Goal: Find specific page/section: Find specific page/section

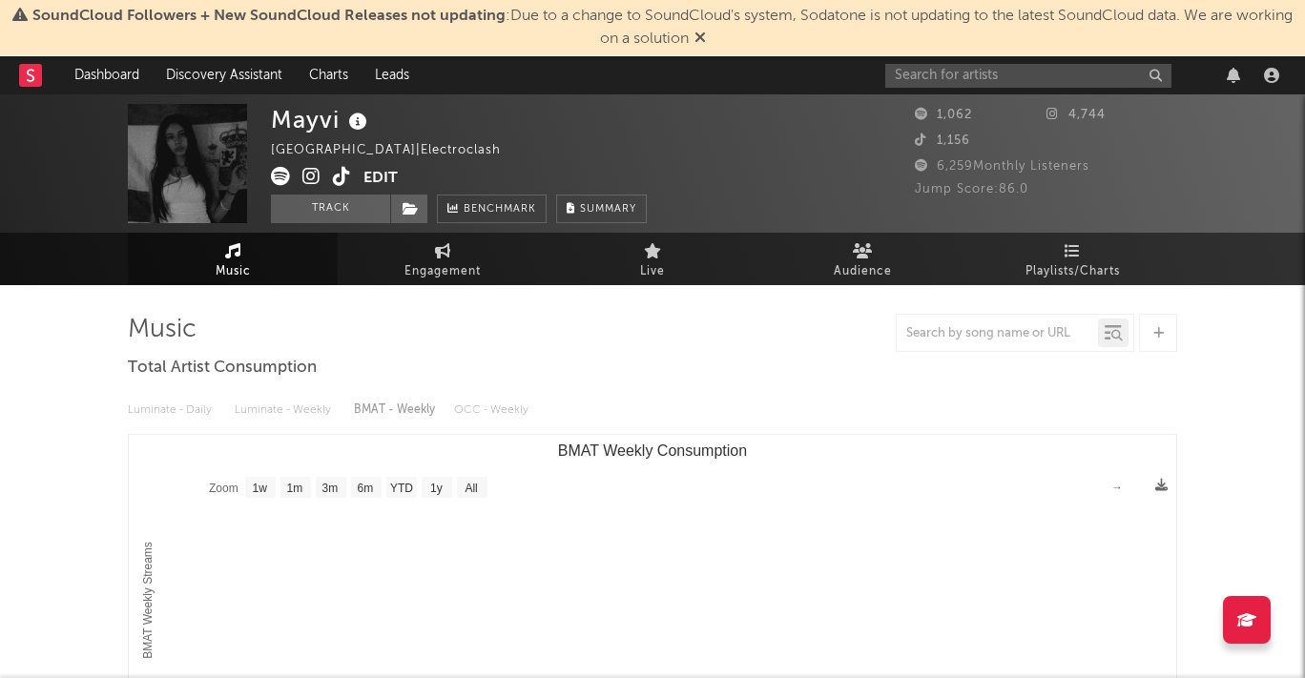
select select "1w"
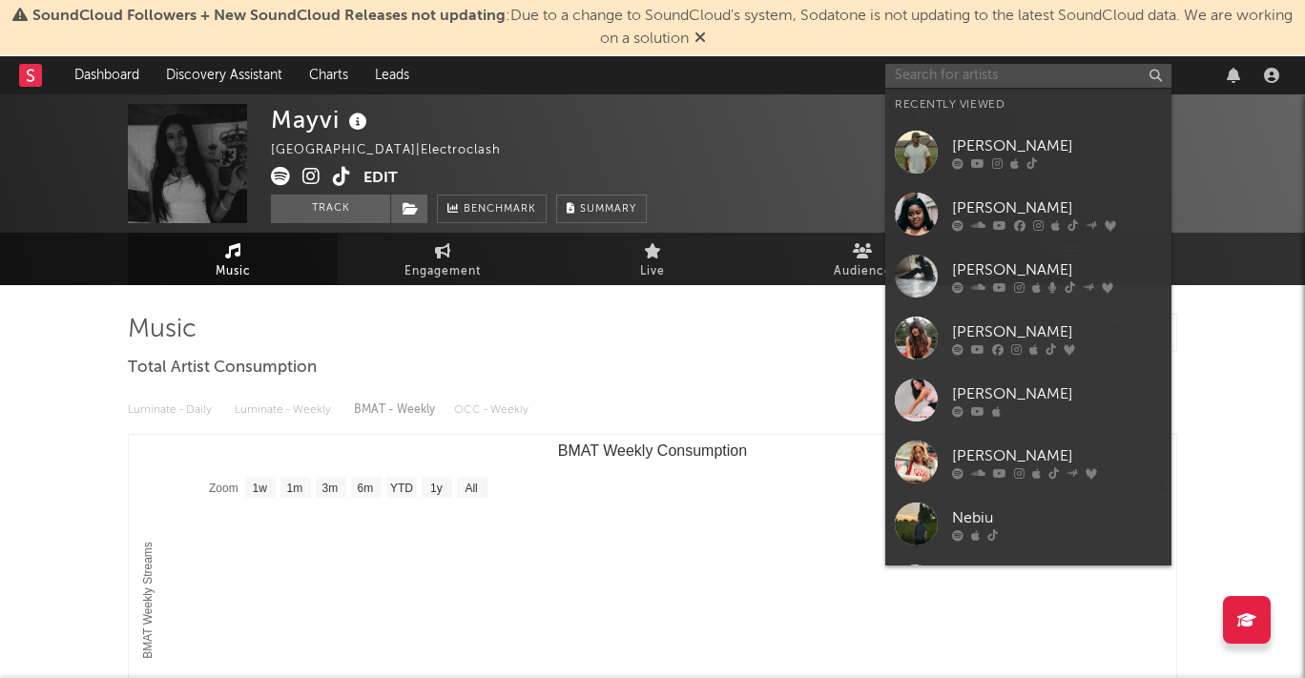
click at [900, 79] on input "text" at bounding box center [1028, 76] width 286 height 24
paste input "[URL][DOMAIN_NAME]"
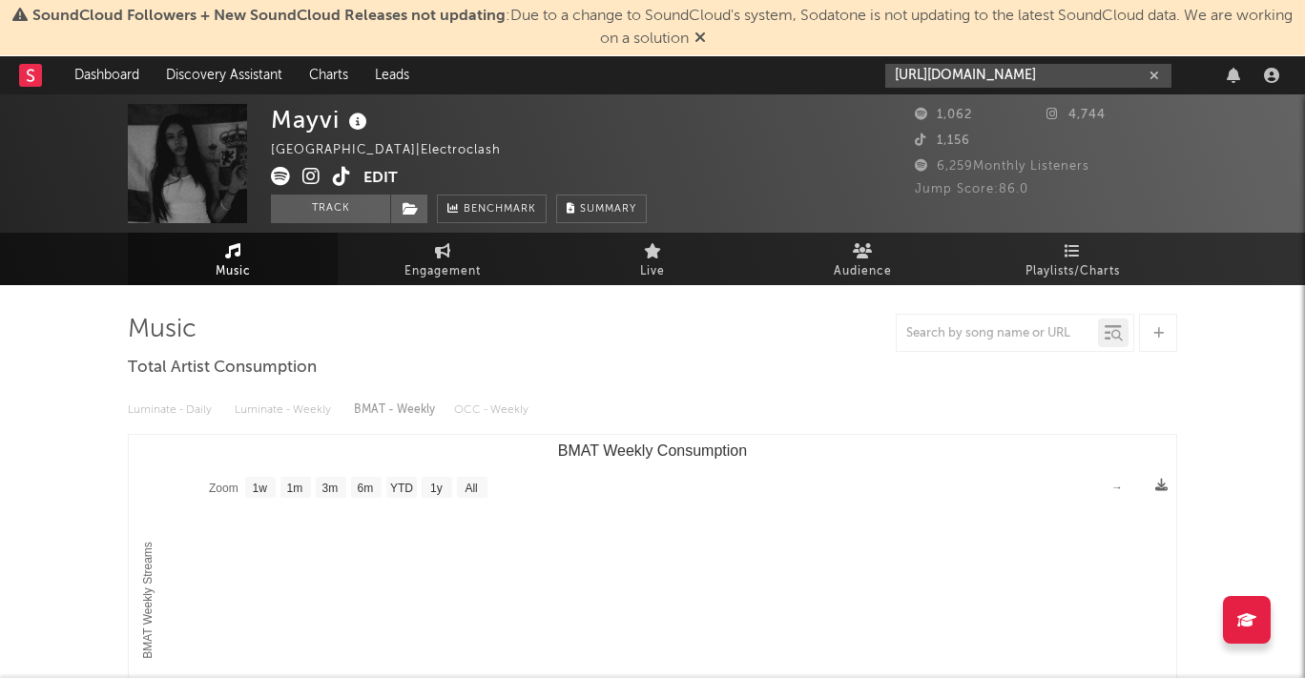
type input "[URL][DOMAIN_NAME]"
click at [706, 33] on icon at bounding box center [700, 37] width 11 height 15
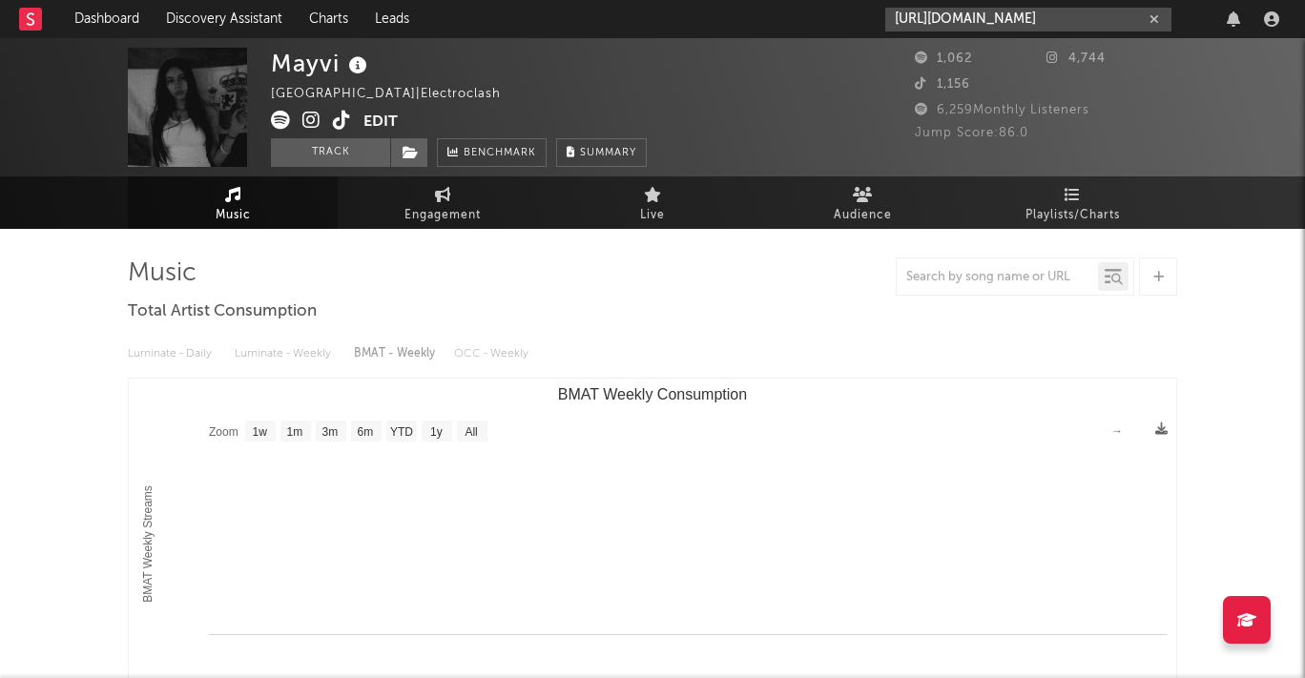
click at [929, 24] on input "[URL][DOMAIN_NAME]" at bounding box center [1028, 20] width 286 height 24
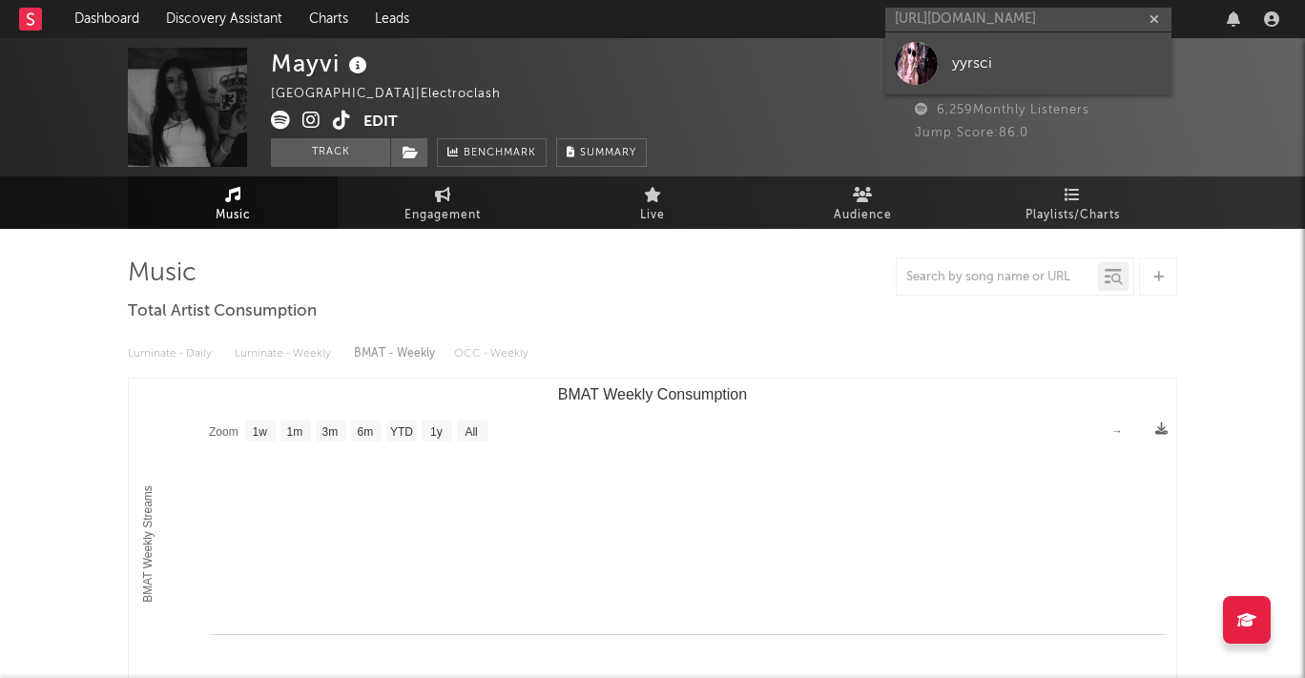
click at [966, 51] on link "yyrsci" at bounding box center [1028, 63] width 286 height 62
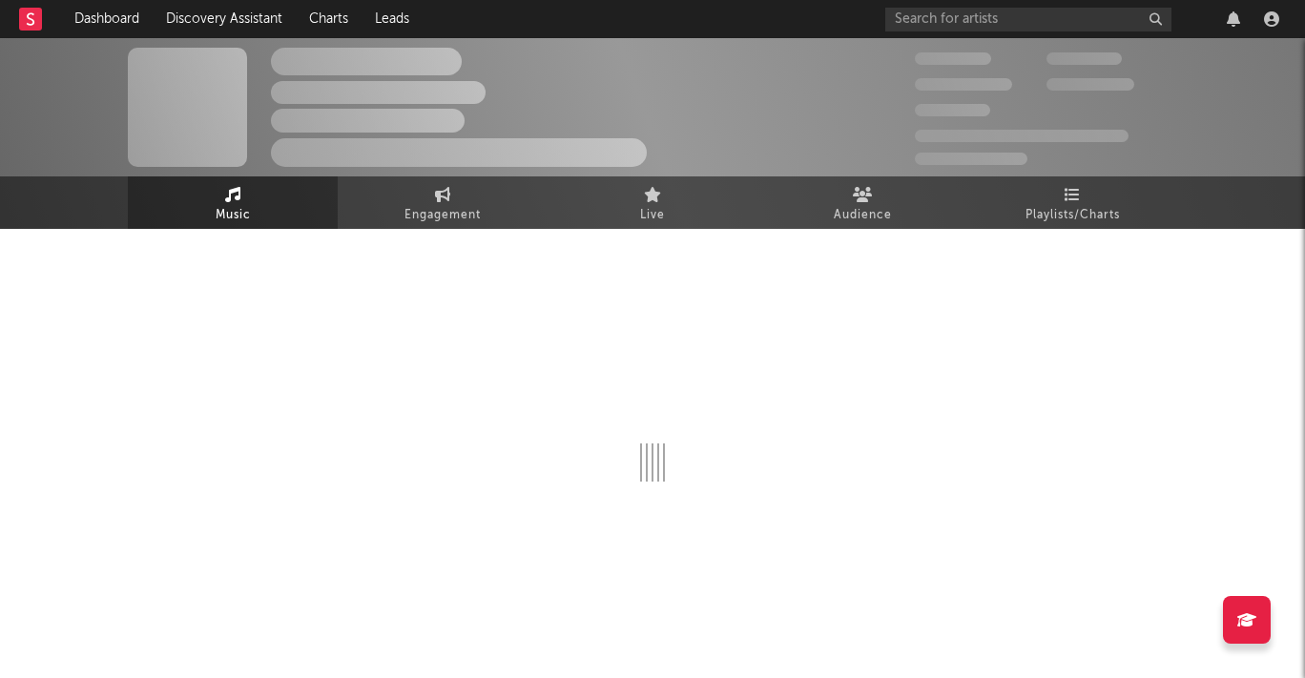
select select "1w"
